Goal: Task Accomplishment & Management: Manage account settings

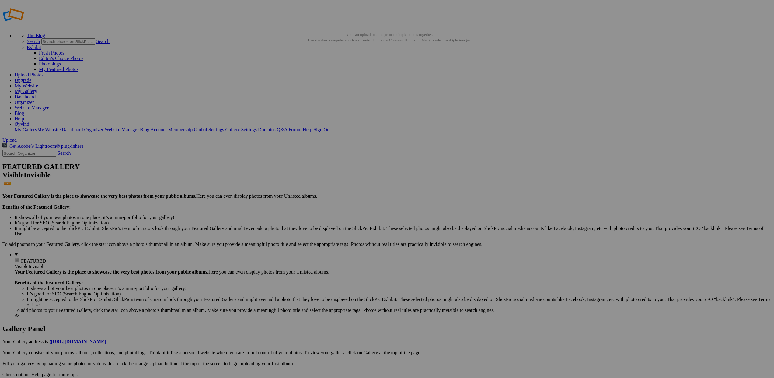
scroll to position [15, 0]
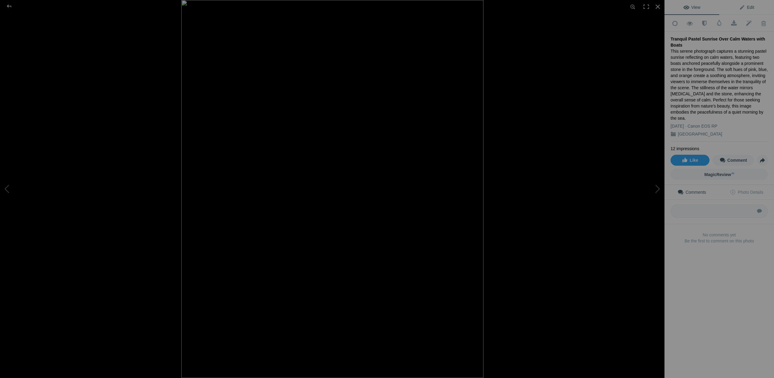
click at [746, 7] on span "Edit" at bounding box center [746, 7] width 15 height 5
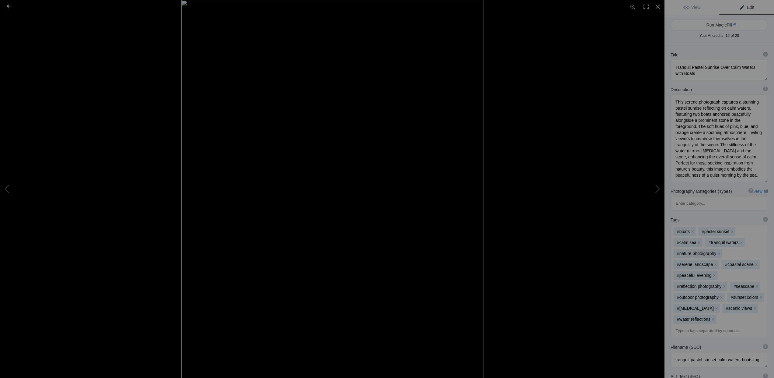
click at [10, 6] on div at bounding box center [9, 6] width 22 height 12
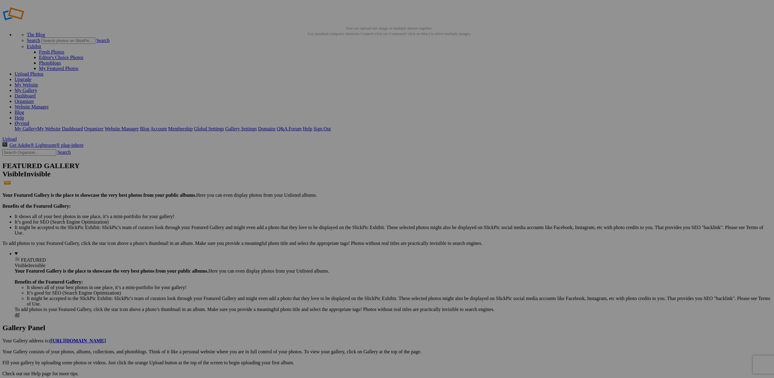
scroll to position [9, 0]
